Goal: Information Seeking & Learning: Learn about a topic

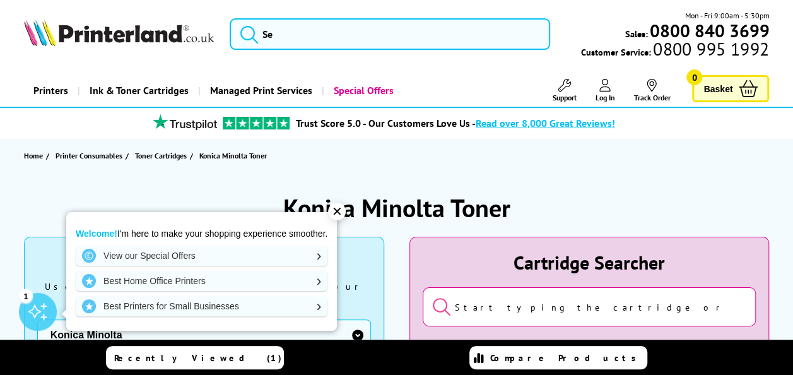
click at [338, 205] on div "✕" at bounding box center [337, 212] width 18 height 18
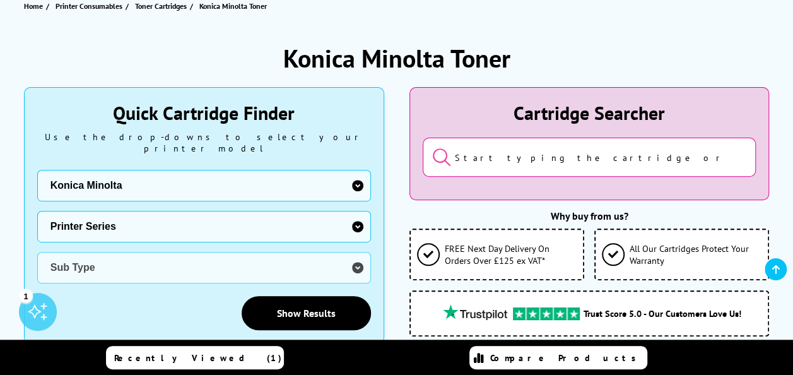
scroll to position [150, 0]
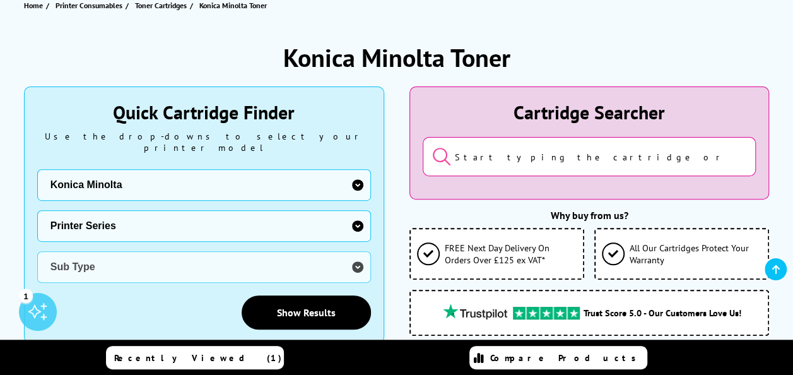
drag, startPoint x: 360, startPoint y: 146, endPoint x: 366, endPoint y: 136, distance: 12.4
click at [366, 136] on div "Quick Cartridge Finder Use the drop-downs to select your printer model Manufact…" at bounding box center [204, 215] width 334 height 230
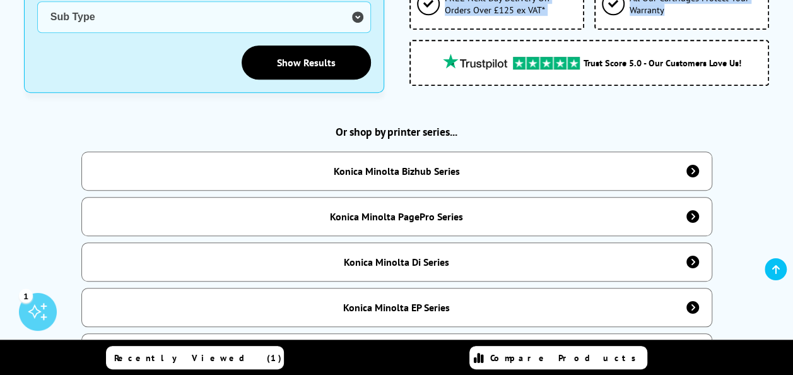
drag, startPoint x: 401, startPoint y: 76, endPoint x: 504, endPoint y: -47, distance: 160.3
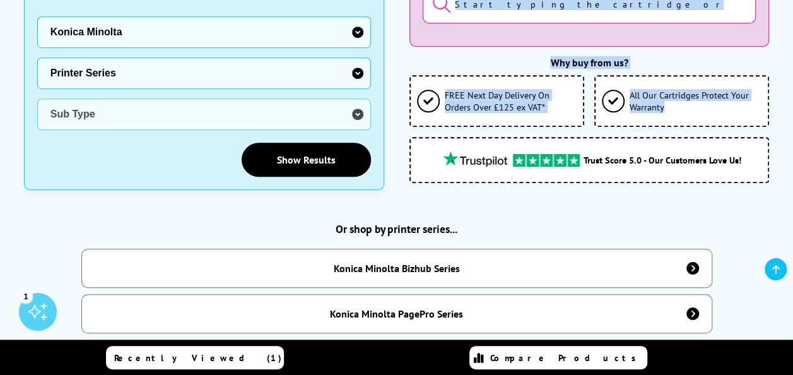
scroll to position [0, 0]
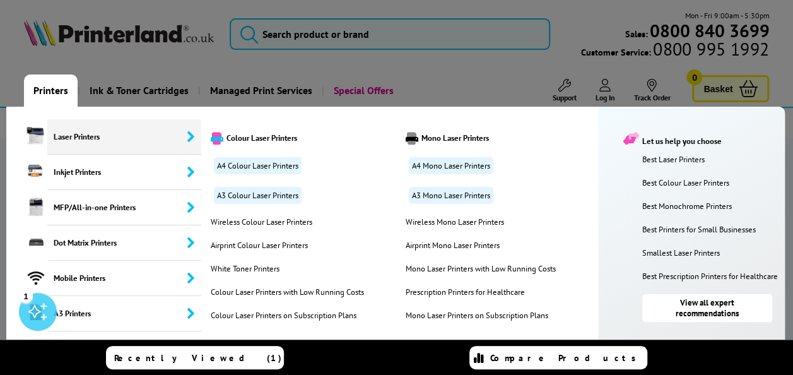
click at [66, 137] on span "Laser Printers" at bounding box center [124, 136] width 154 height 35
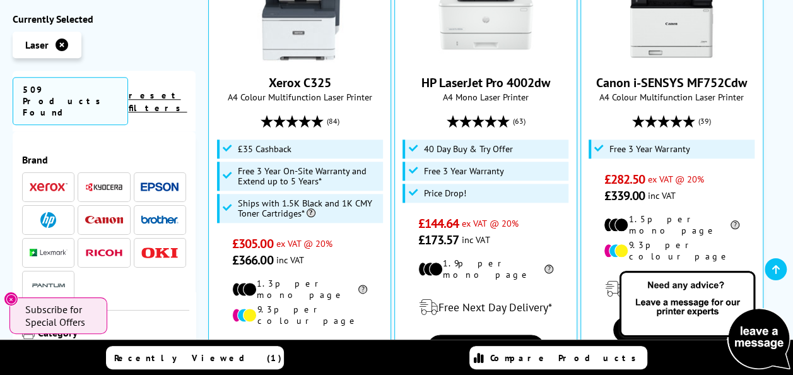
scroll to position [627, 0]
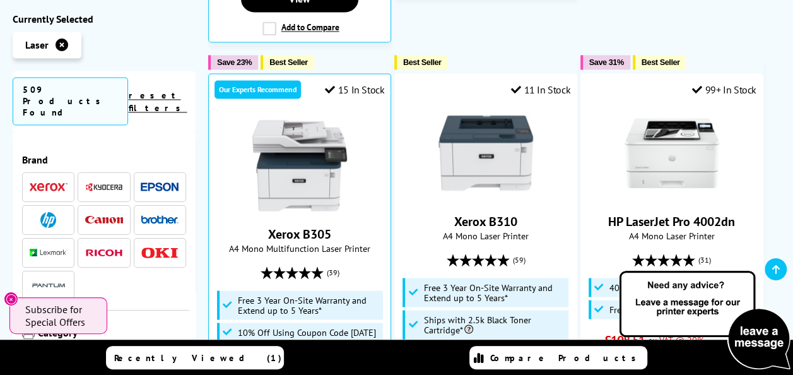
click at [107, 78] on span "509 Products Found" at bounding box center [70, 101] width 115 height 48
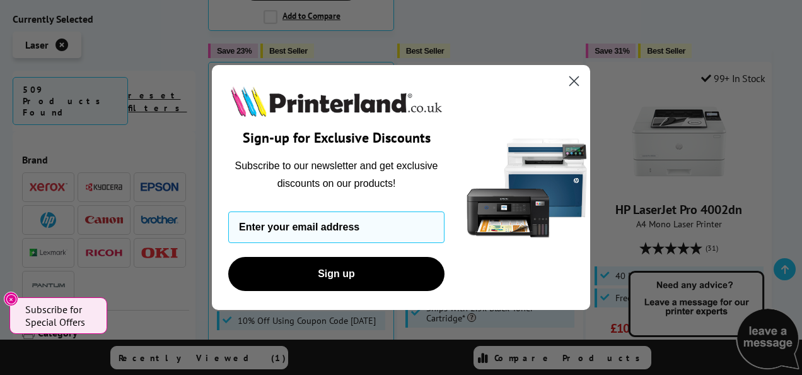
click at [568, 81] on circle "Close dialog" at bounding box center [574, 81] width 21 height 21
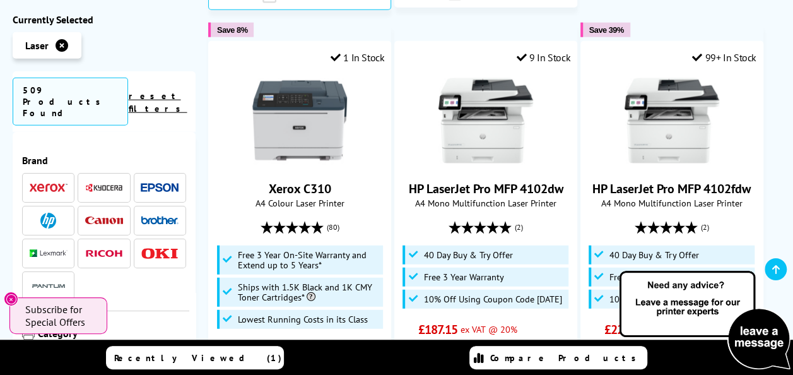
scroll to position [1542, 0]
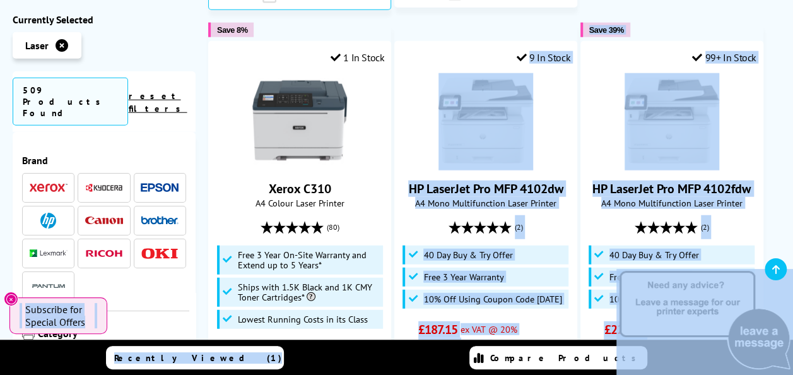
drag, startPoint x: 334, startPoint y: 310, endPoint x: 247, endPoint y: 341, distance: 91.6
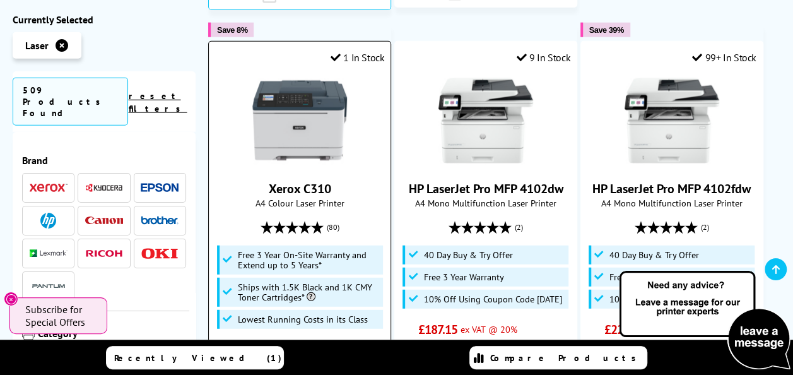
drag, startPoint x: 247, startPoint y: 341, endPoint x: 366, endPoint y: 277, distance: 134.6
click at [366, 341] on span "£196.00 ex VAT @ 20%" at bounding box center [300, 349] width 136 height 16
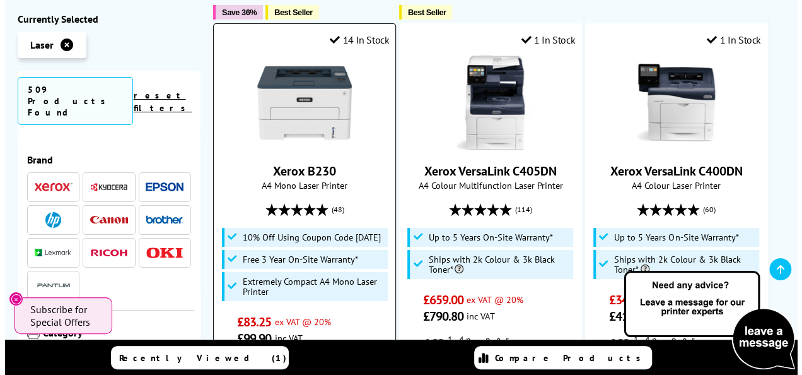
scroll to position [2093, 0]
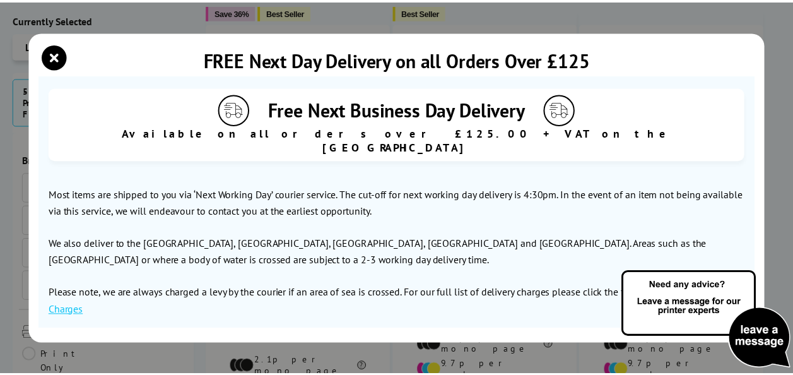
scroll to position [9, 0]
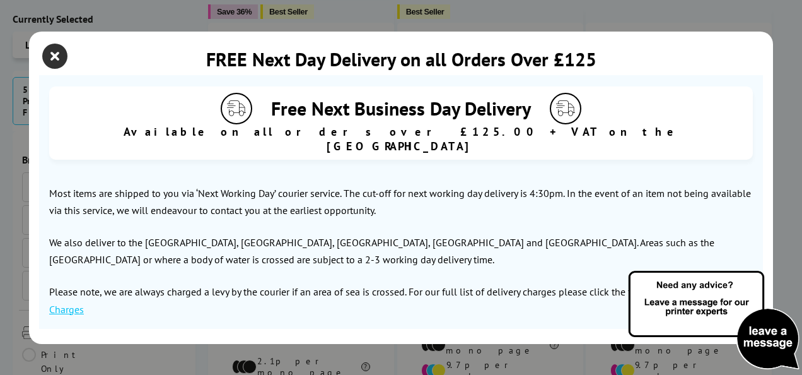
click at [47, 61] on icon "close modal" at bounding box center [54, 56] width 25 height 25
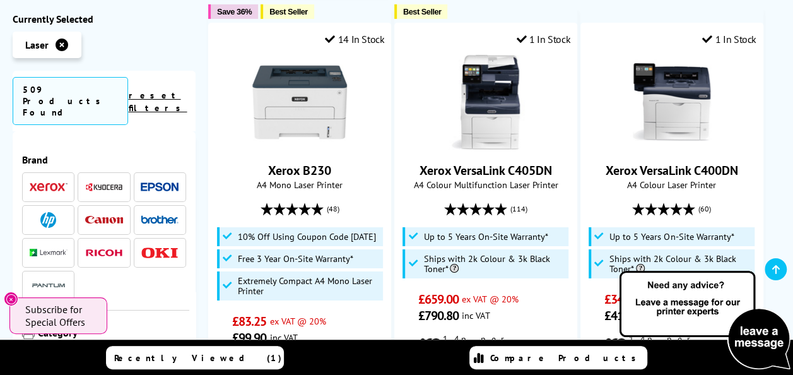
click at [158, 247] on img at bounding box center [160, 252] width 38 height 11
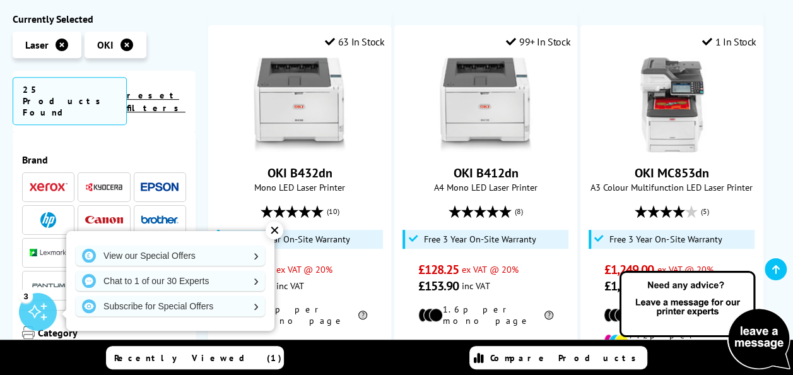
scroll to position [246, 0]
click at [175, 231] on div "View our Special Offers Chat to 1 of our 30 Experts Subscribe for Special Offers" at bounding box center [170, 281] width 208 height 100
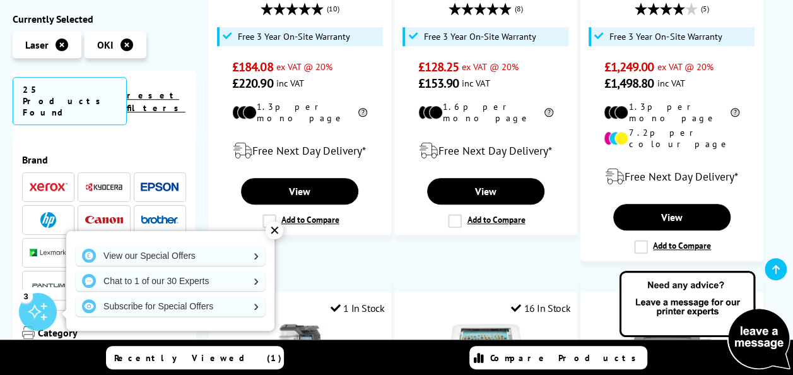
scroll to position [472, 0]
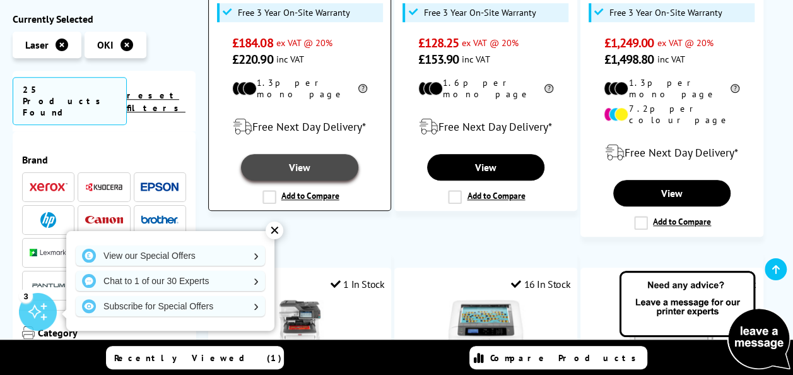
click at [255, 154] on link "View" at bounding box center [299, 167] width 117 height 26
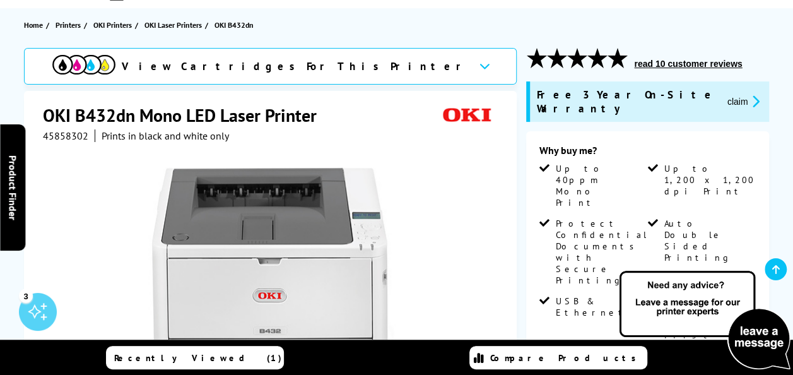
scroll to position [130, 0]
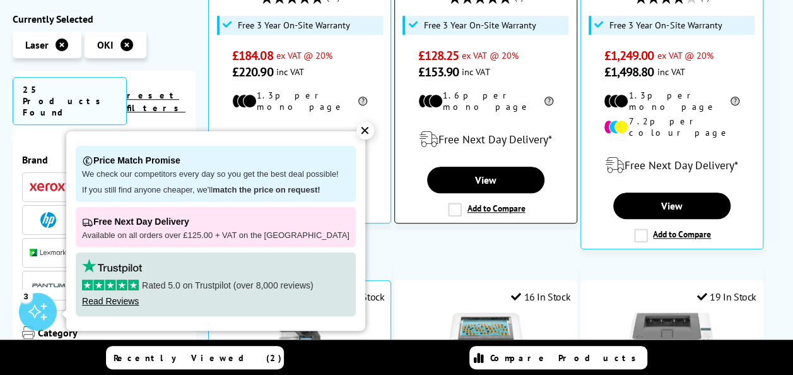
drag, startPoint x: 0, startPoint y: 0, endPoint x: 416, endPoint y: 207, distance: 465.0
click at [416, 207] on div "Our Experts Recommend 99+ In Stock OKI B412dn A4 Mono LED Laser Printer (8) £12…" at bounding box center [485, 11] width 183 height 425
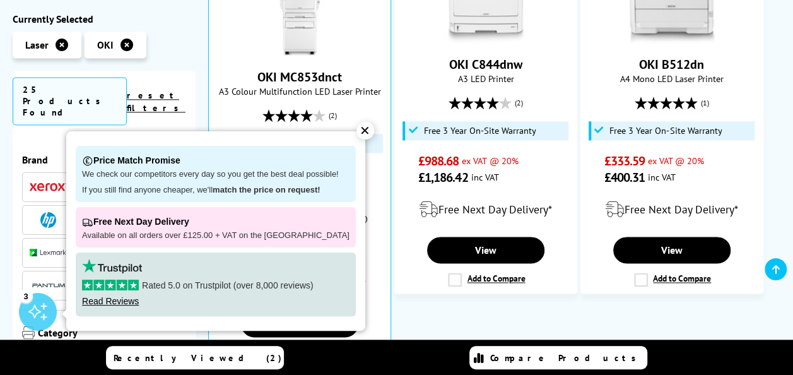
scroll to position [867, 0]
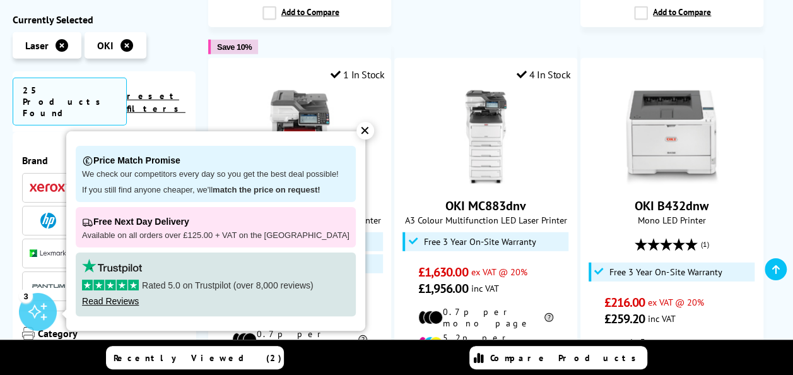
scroll to position [1689, 0]
